Goal: Information Seeking & Learning: Learn about a topic

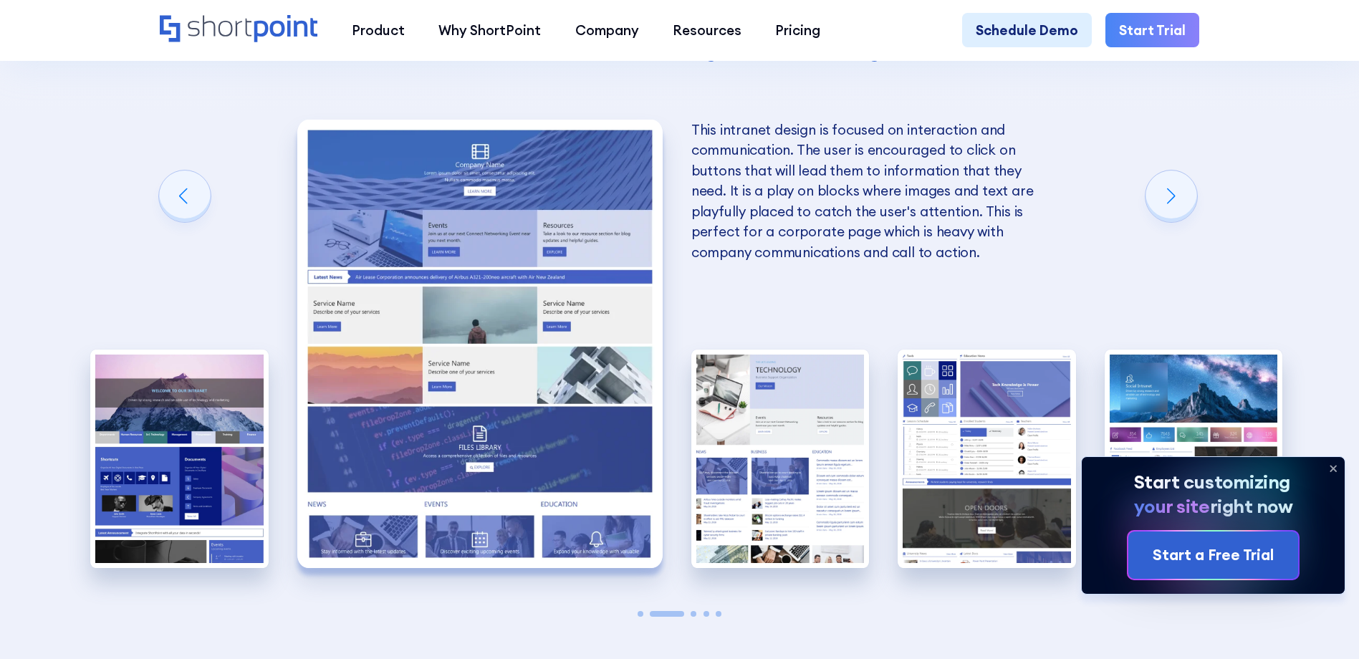
scroll to position [3368, 0]
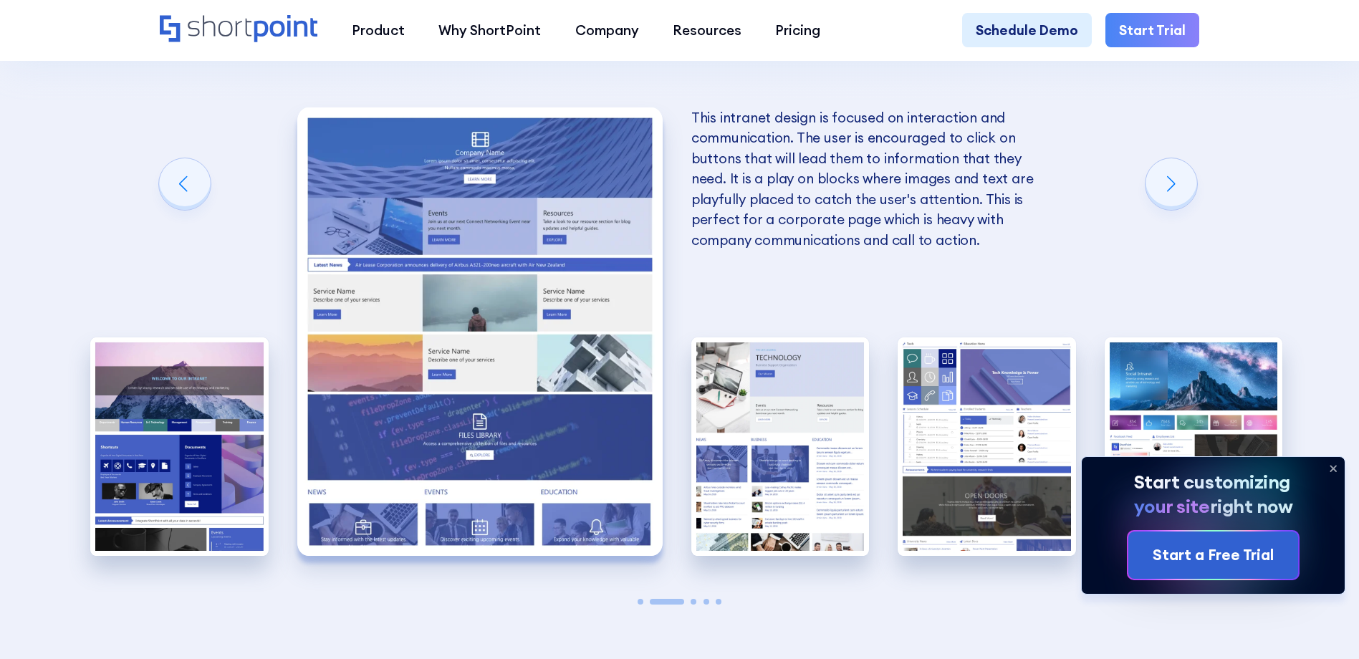
click at [657, 611] on div "A SharePoint Site's home page must capture the user's interest and engages them…" at bounding box center [679, 331] width 178 height 559
click at [682, 605] on span "Go to slide 2" at bounding box center [667, 602] width 34 height 6
click at [694, 605] on span "Go to slide 3" at bounding box center [694, 602] width 6 height 6
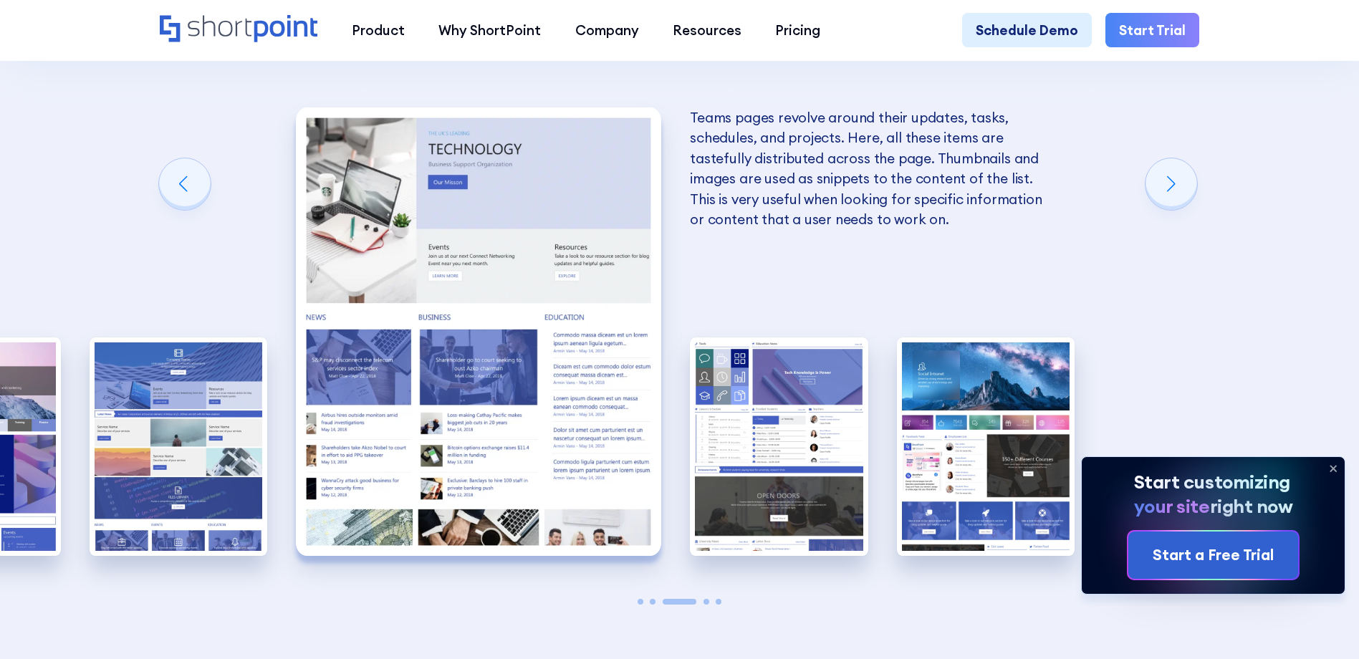
click at [708, 605] on span "Go to slide 4" at bounding box center [707, 602] width 6 height 6
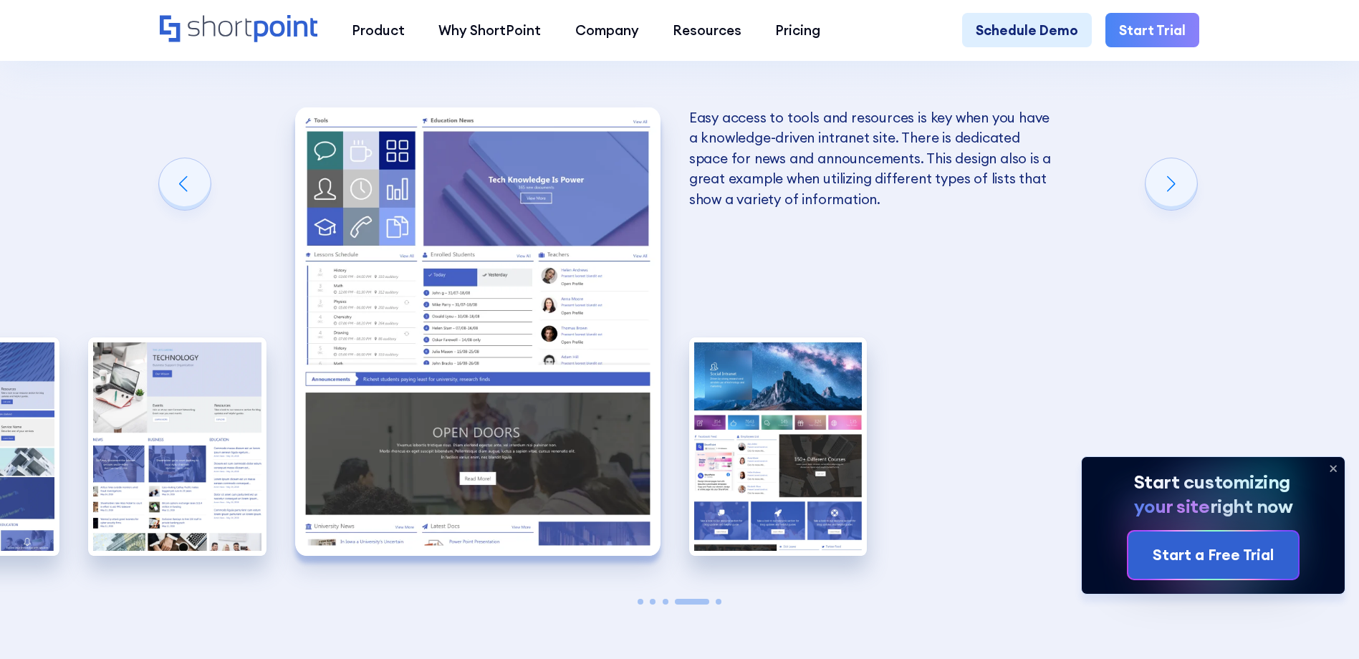
click at [717, 608] on div "A SharePoint Site's home page must capture the user's interest and engages them…" at bounding box center [679, 331] width 178 height 559
click at [719, 609] on div "A SharePoint Site's home page must capture the user's interest and engages them…" at bounding box center [679, 331] width 178 height 559
click at [719, 601] on div "A SharePoint Site's home page must capture the user's interest and engages them…" at bounding box center [679, 331] width 178 height 559
click at [719, 605] on span "Go to slide 5" at bounding box center [719, 602] width 6 height 6
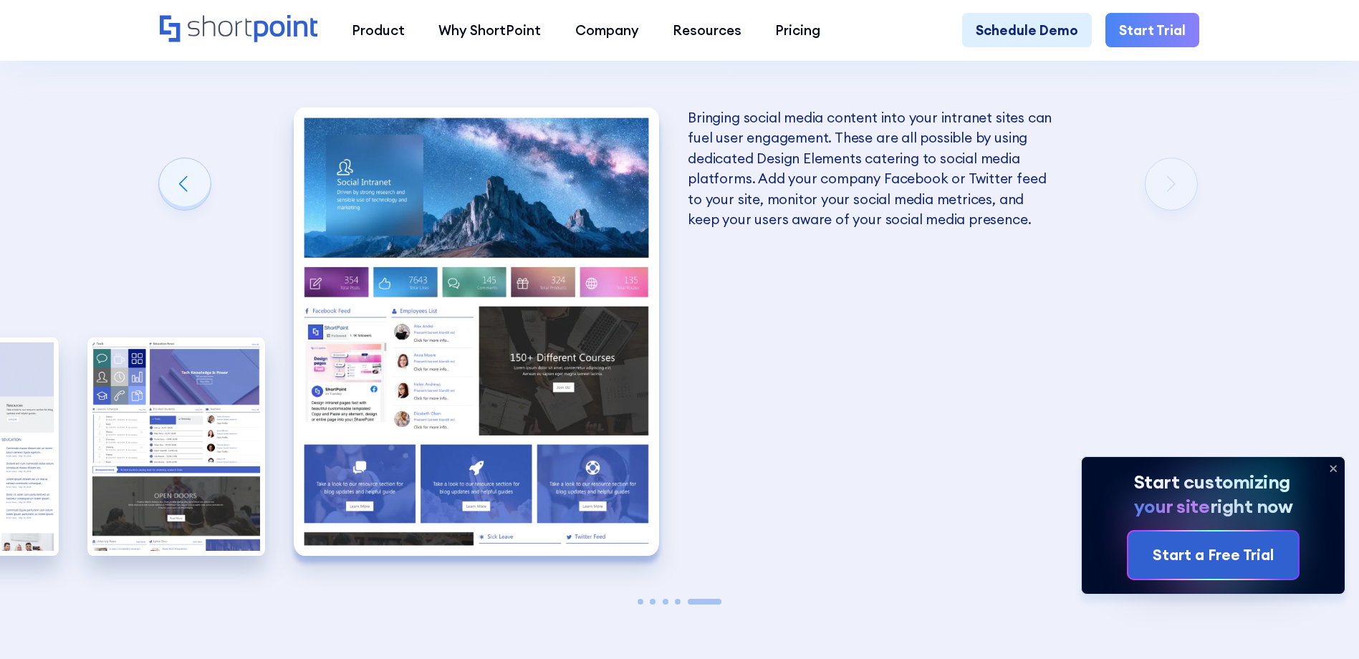
click at [678, 600] on div "A SharePoint Site's home page must capture the user's interest and engages them…" at bounding box center [679, 331] width 178 height 559
click at [679, 605] on span "Go to slide 4" at bounding box center [678, 602] width 6 height 6
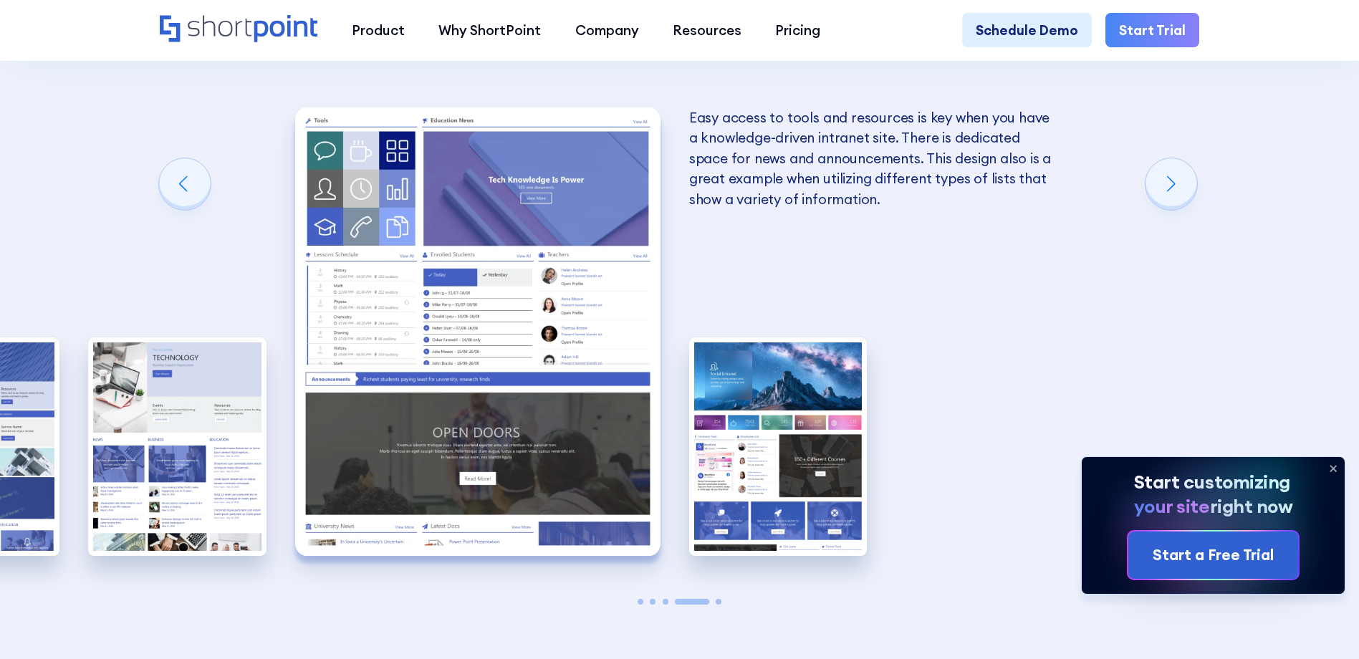
click at [664, 605] on span "Go to slide 3" at bounding box center [666, 602] width 6 height 6
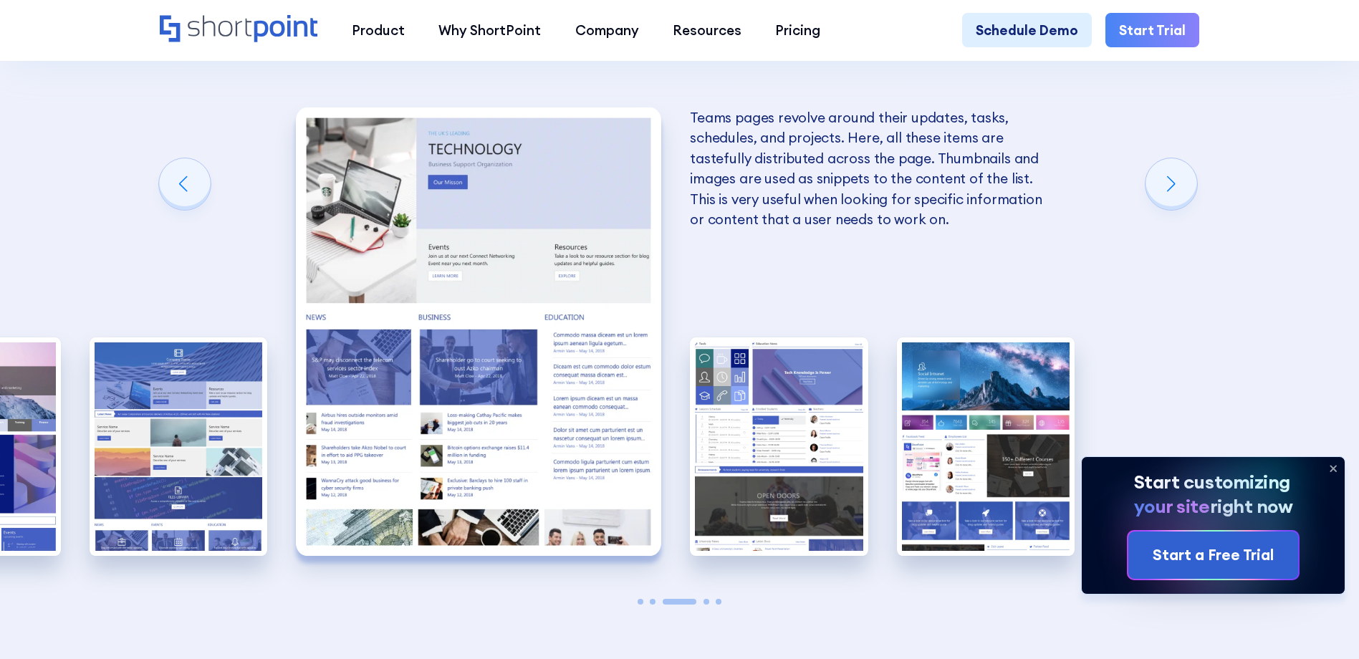
click at [655, 605] on span "Go to slide 2" at bounding box center [653, 602] width 6 height 6
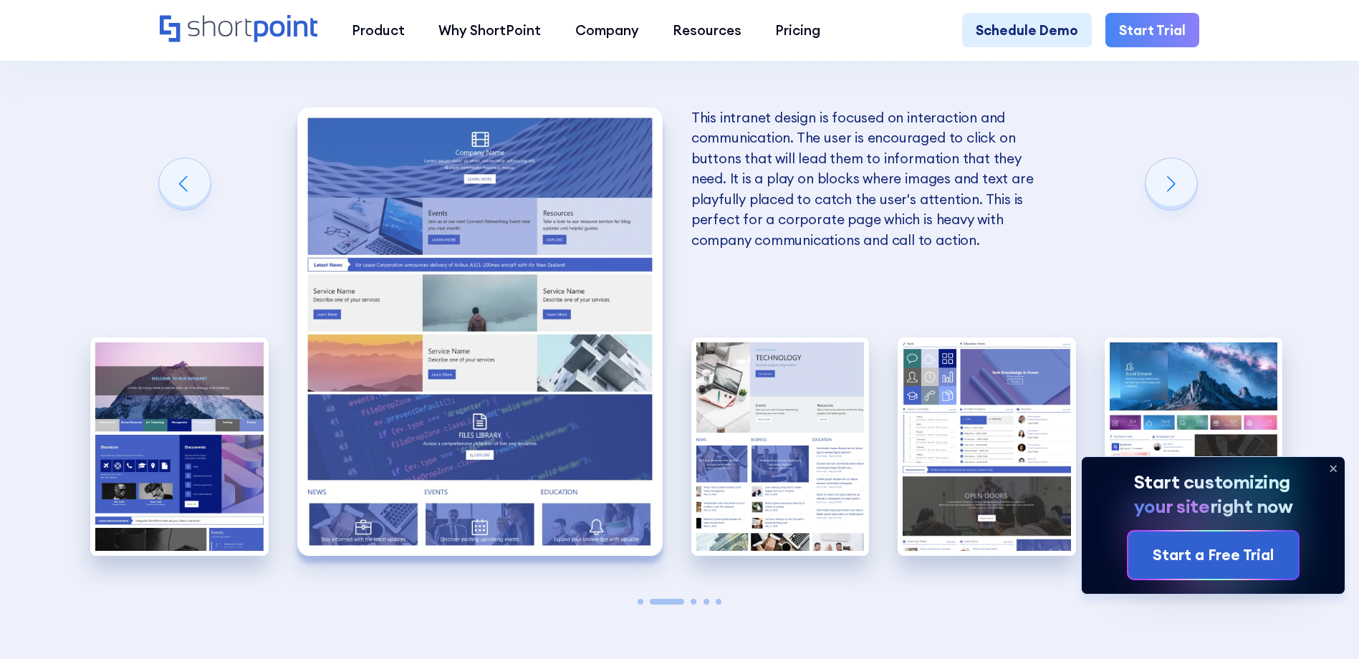
click at [638, 605] on span "Go to slide 1" at bounding box center [641, 602] width 6 height 6
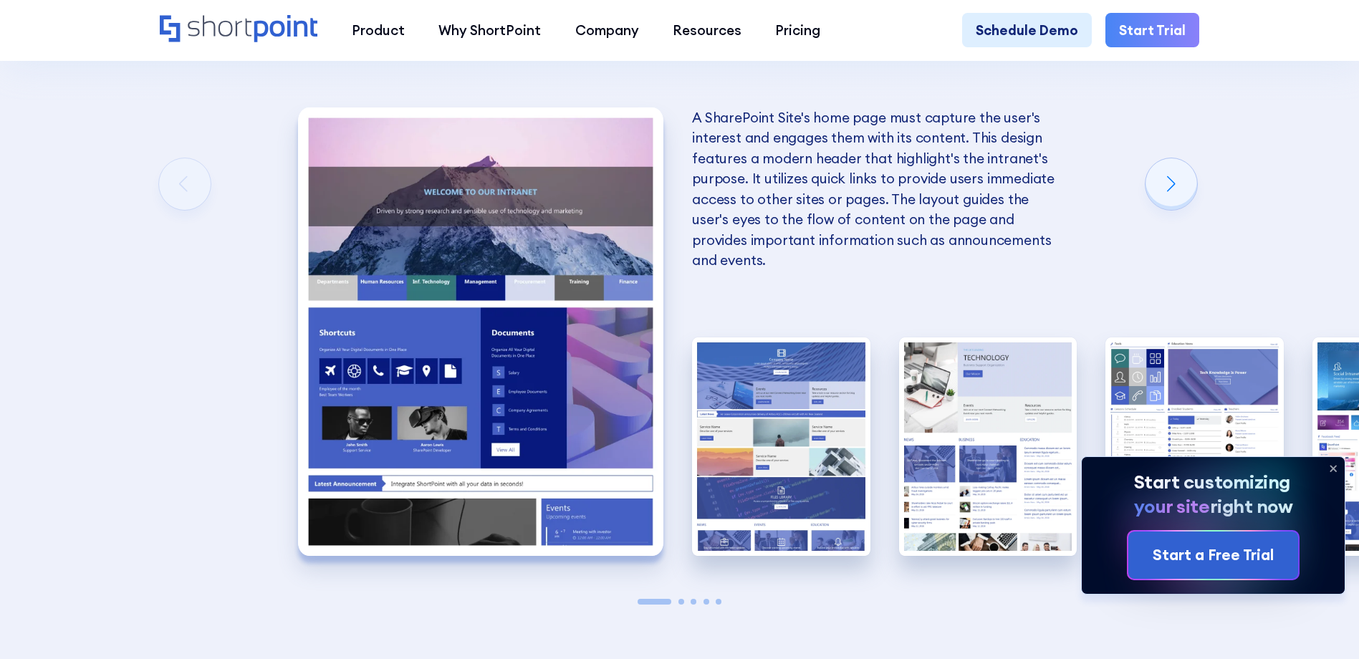
click at [696, 605] on div at bounding box center [679, 602] width 178 height 6
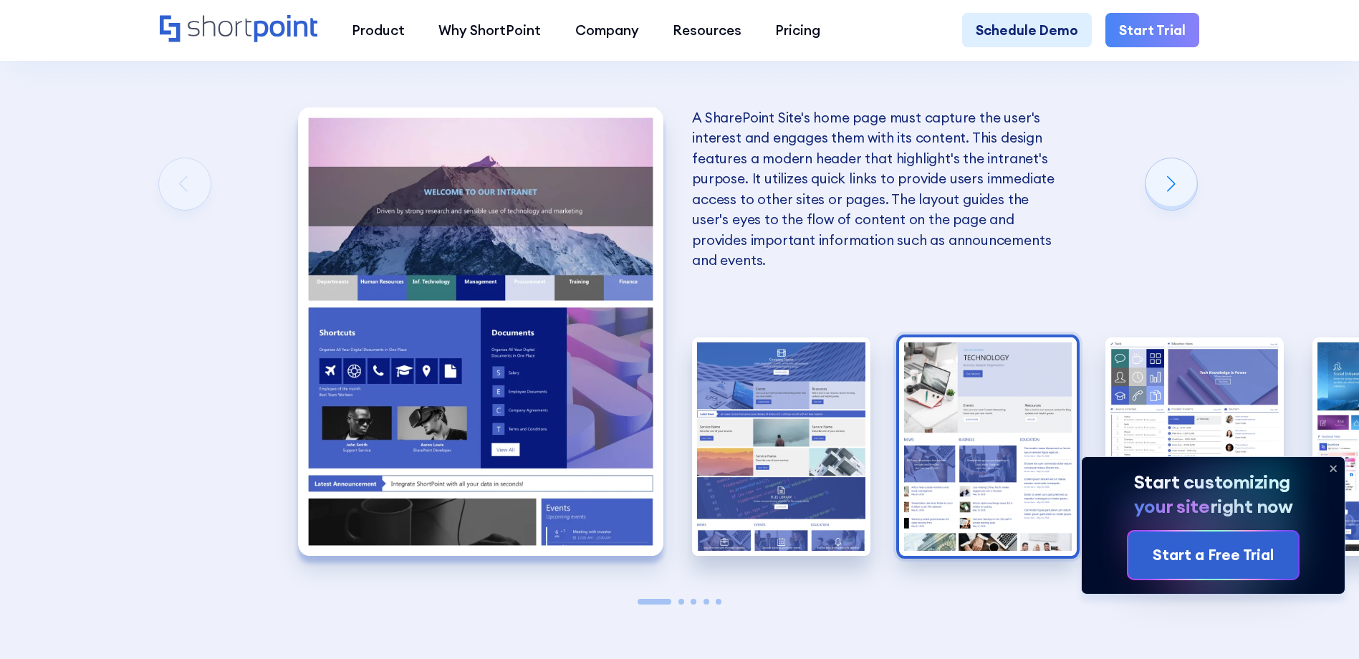
click at [986, 482] on img "3 / 5" at bounding box center [988, 446] width 178 height 219
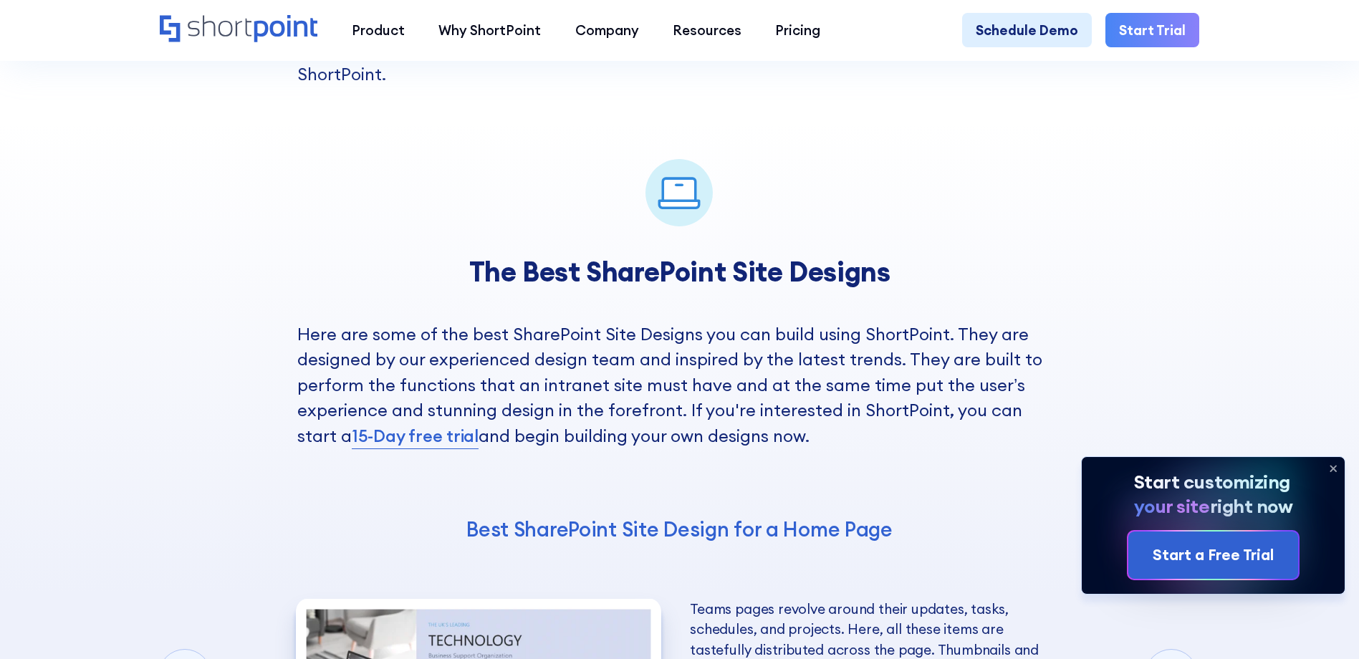
scroll to position [2866, 0]
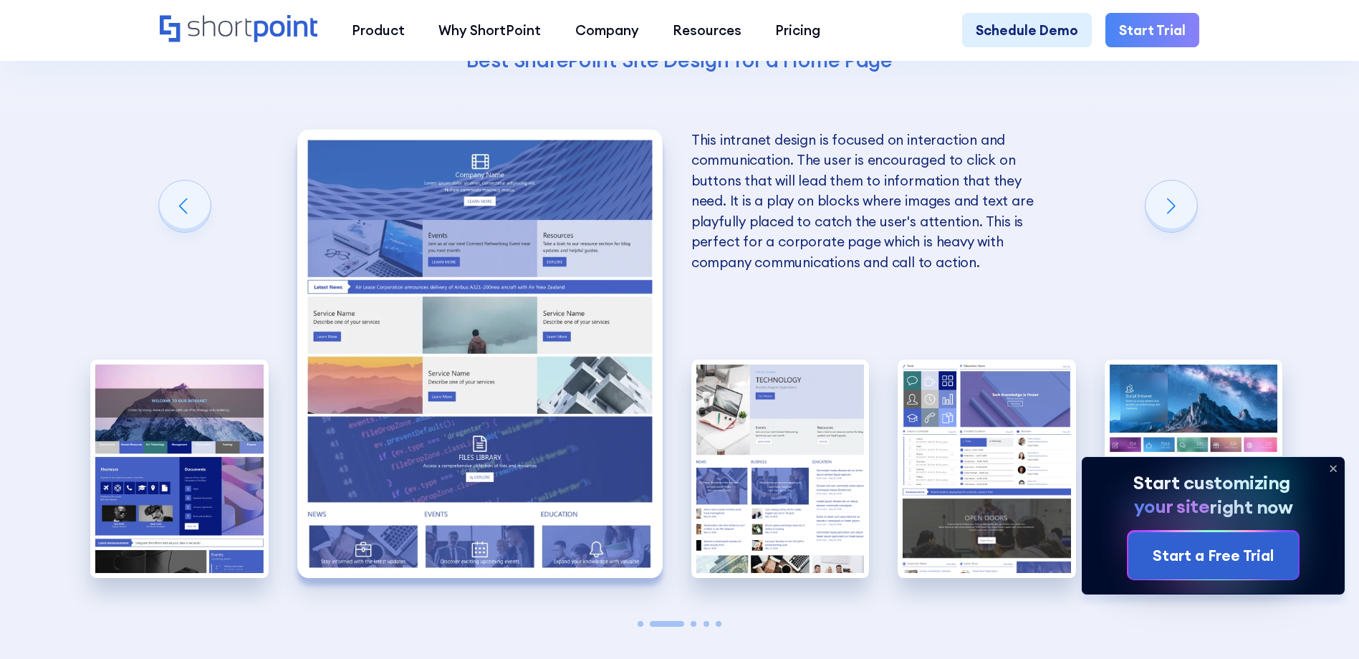
scroll to position [3368, 0]
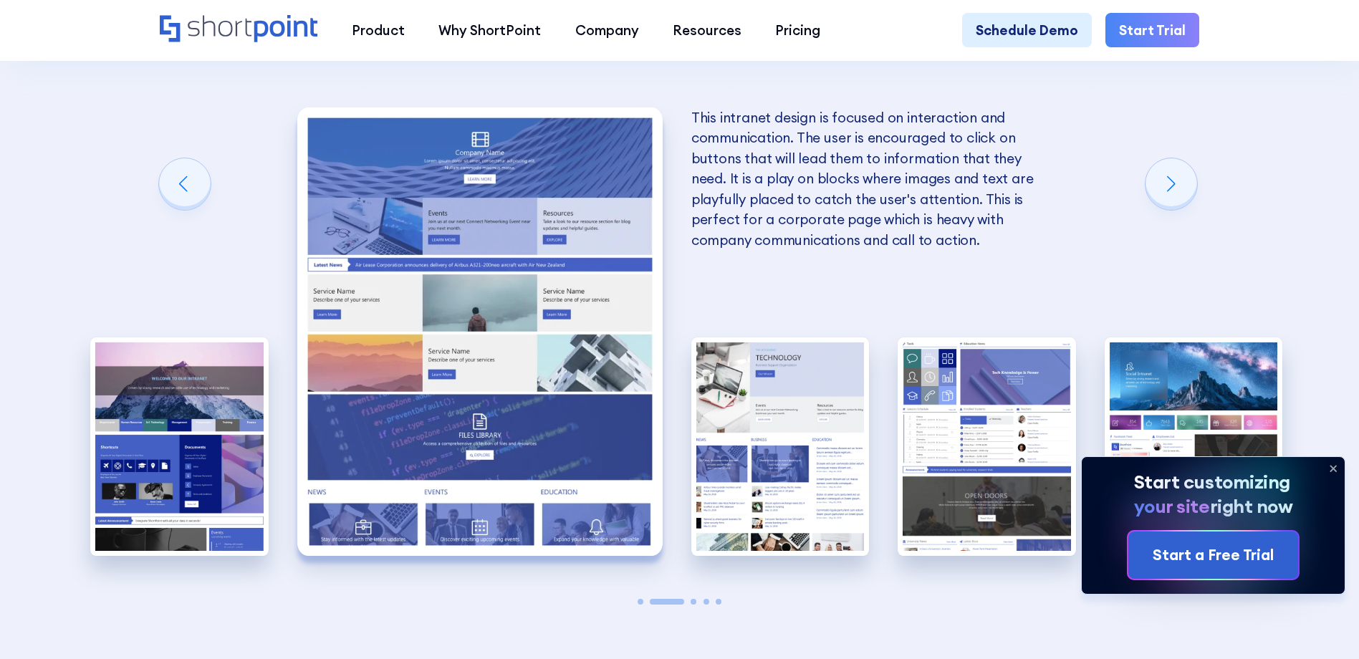
click at [694, 605] on span "Go to slide 3" at bounding box center [694, 602] width 6 height 6
